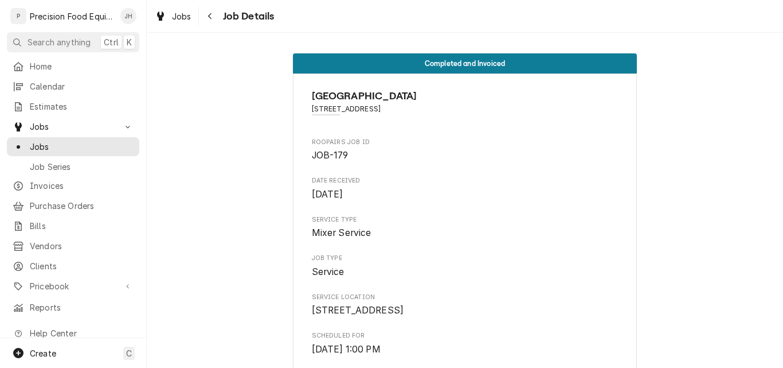
scroll to position [2739, 0]
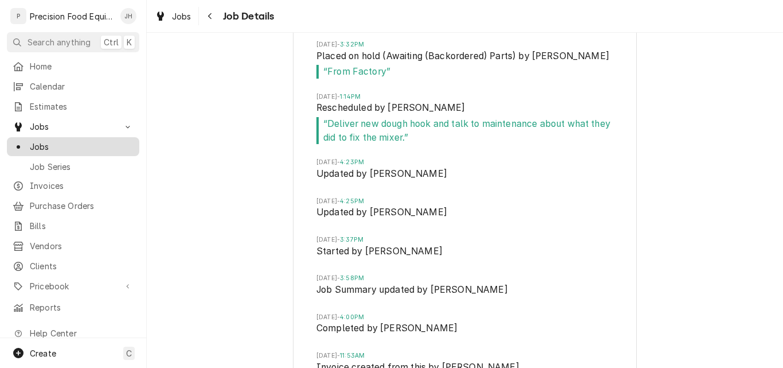
click at [46, 143] on span "Jobs" at bounding box center [82, 147] width 104 height 12
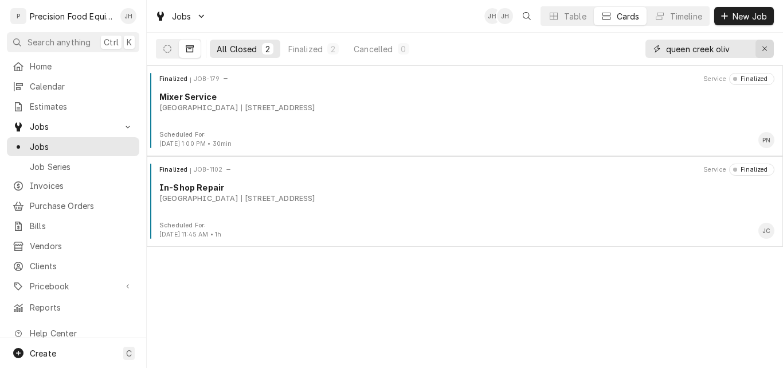
click at [764, 47] on icon "Erase input" at bounding box center [765, 49] width 6 height 8
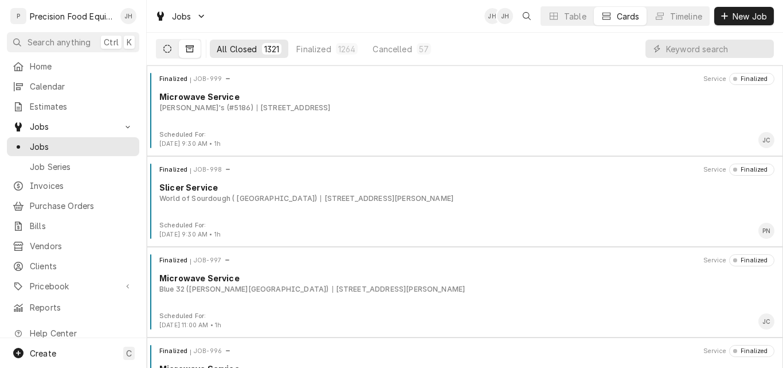
click at [169, 46] on icon "Dynamic Content Wrapper" at bounding box center [167, 49] width 8 height 8
